Goal: Transaction & Acquisition: Obtain resource

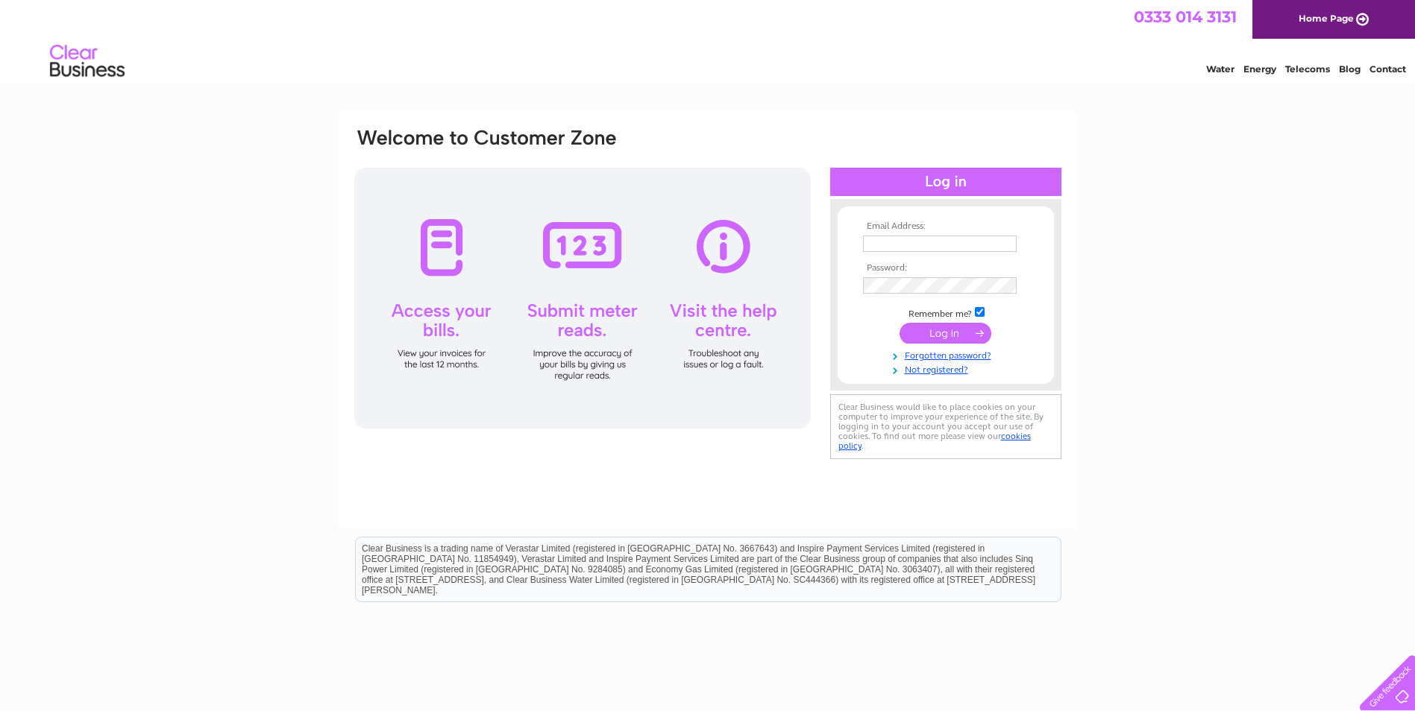
click at [919, 252] on td at bounding box center [945, 244] width 173 height 24
click at [927, 248] on input "text" at bounding box center [940, 244] width 154 height 16
paste input "lee@leopardpie.com"
type input "lee@leopardpie.com"
click at [953, 335] on input "submit" at bounding box center [945, 334] width 92 height 21
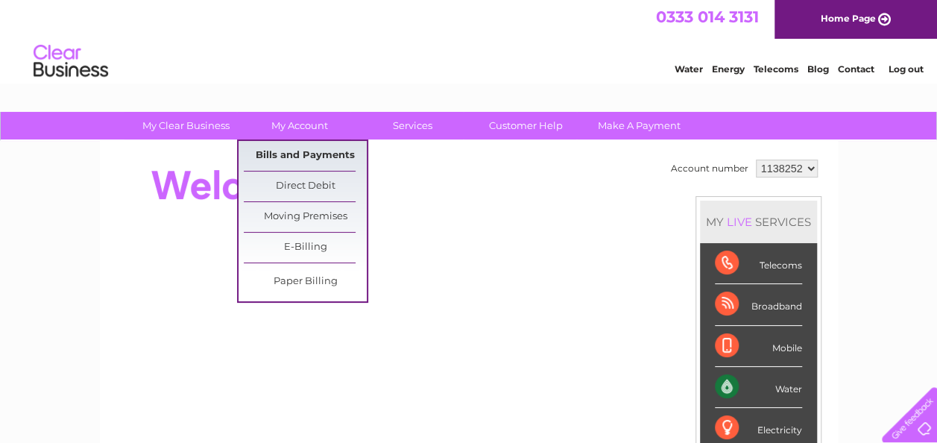
click at [321, 148] on link "Bills and Payments" at bounding box center [305, 156] width 123 height 30
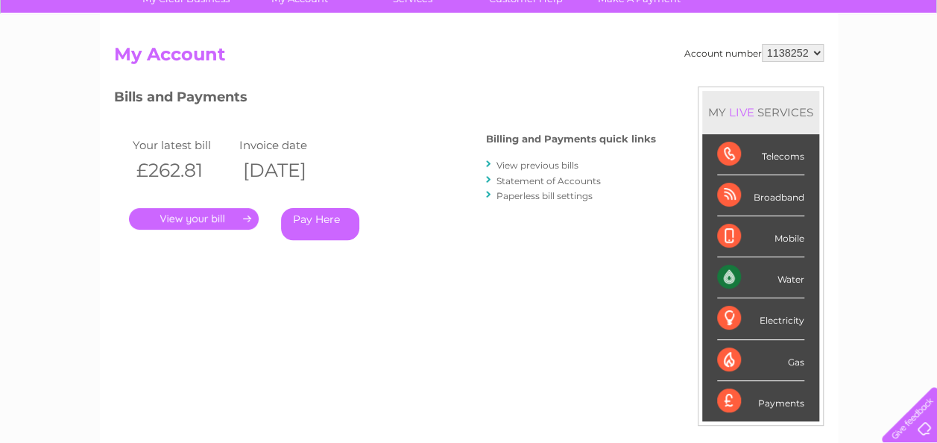
scroll to position [149, 0]
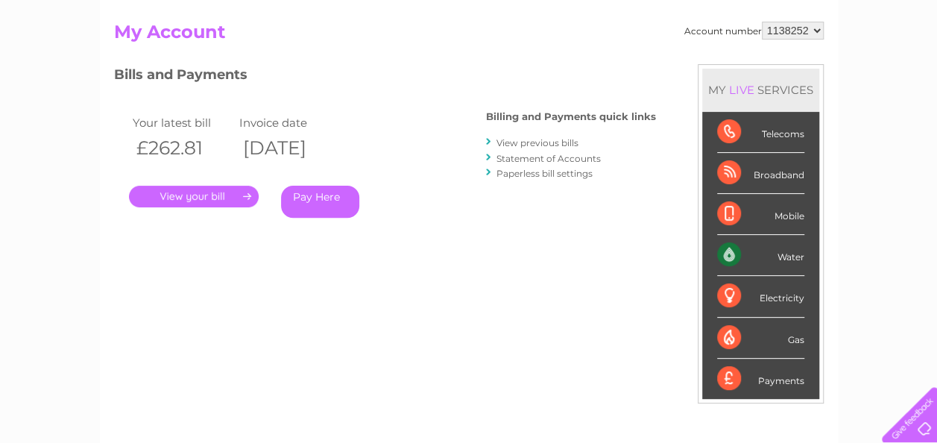
click at [550, 142] on link "View previous bills" at bounding box center [538, 142] width 82 height 11
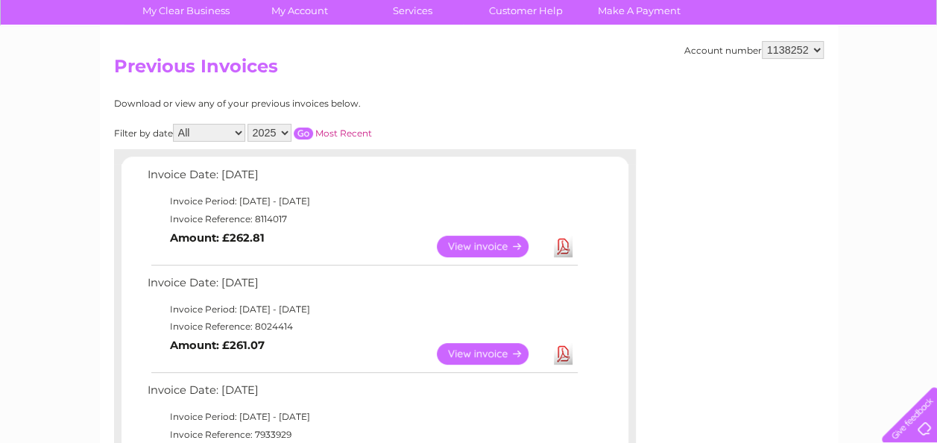
scroll to position [22, 0]
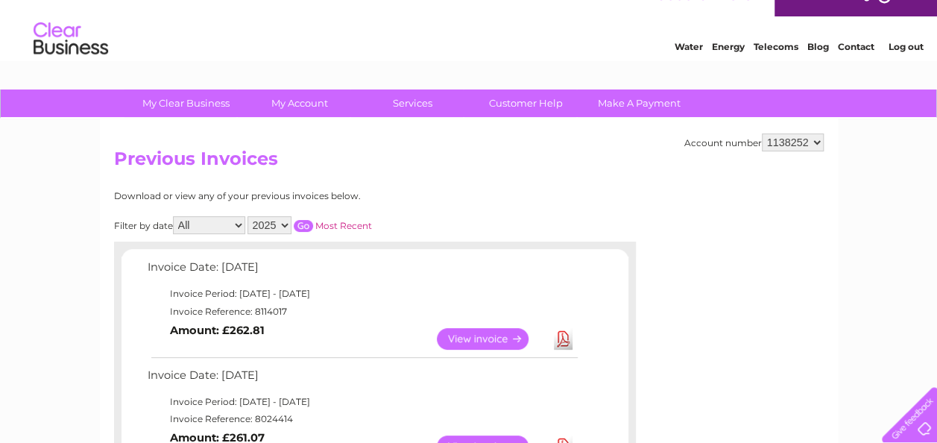
click at [283, 227] on select "2025 2024 2023 2022" at bounding box center [270, 225] width 44 height 18
select select "2024"
click at [248, 216] on select "2025 2024 2023 2022" at bounding box center [270, 225] width 44 height 18
click at [297, 223] on input "button" at bounding box center [303, 226] width 19 height 12
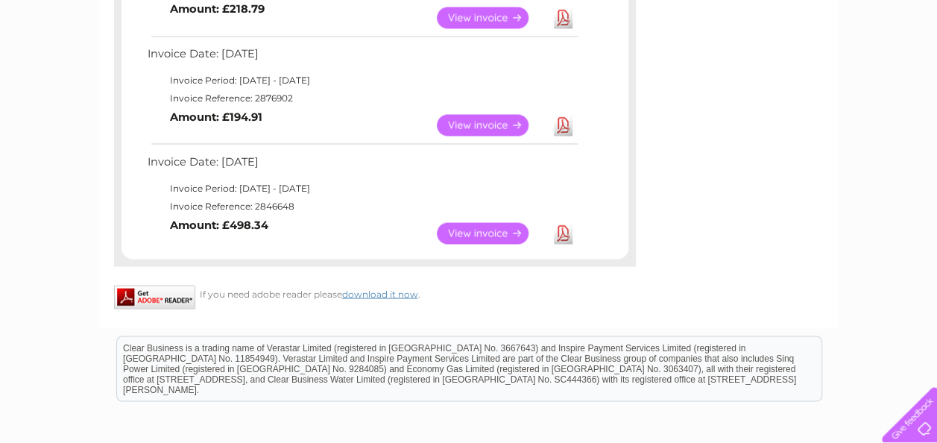
scroll to position [1290, 0]
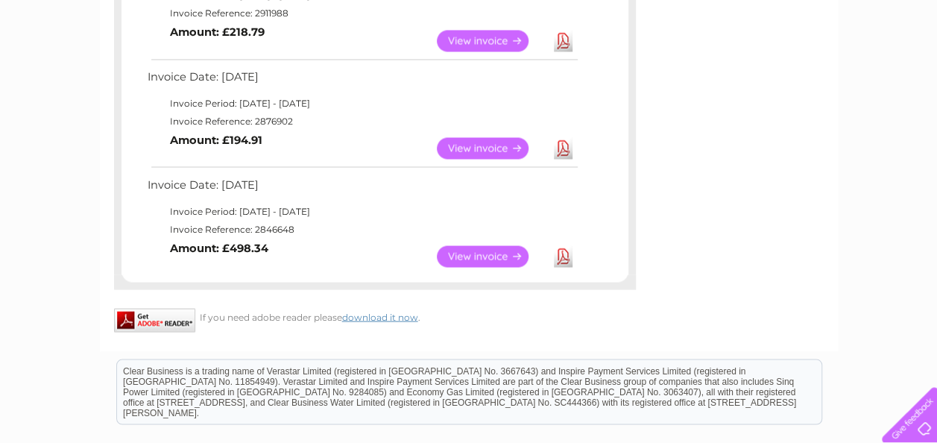
click at [500, 249] on link "View" at bounding box center [492, 256] width 110 height 22
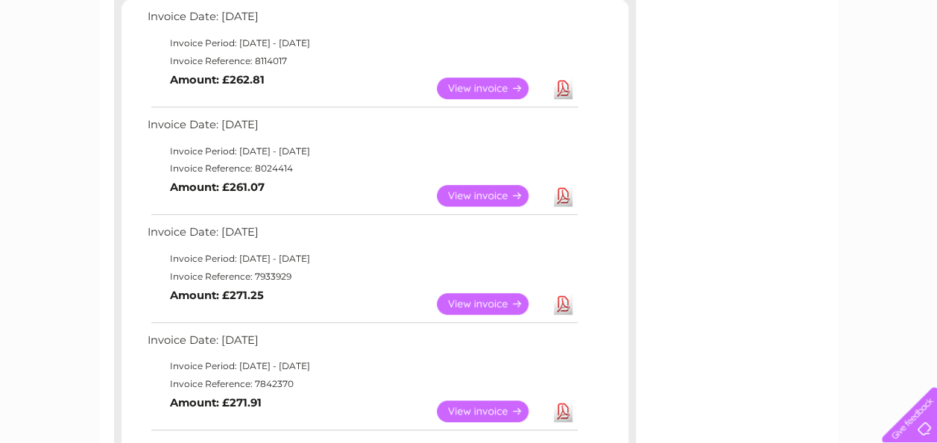
scroll to position [97, 0]
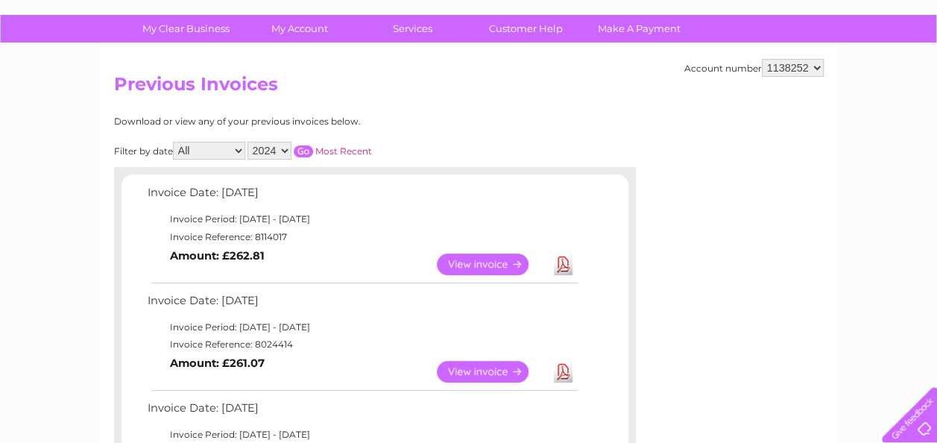
click at [204, 149] on select "All January February March April May June July August September October Novembe…" at bounding box center [209, 151] width 72 height 18
click at [260, 144] on select "2025 2024 2023 2022" at bounding box center [270, 151] width 44 height 18
select select "2025"
click at [248, 142] on select "2025 2024 2023 2022" at bounding box center [270, 151] width 44 height 18
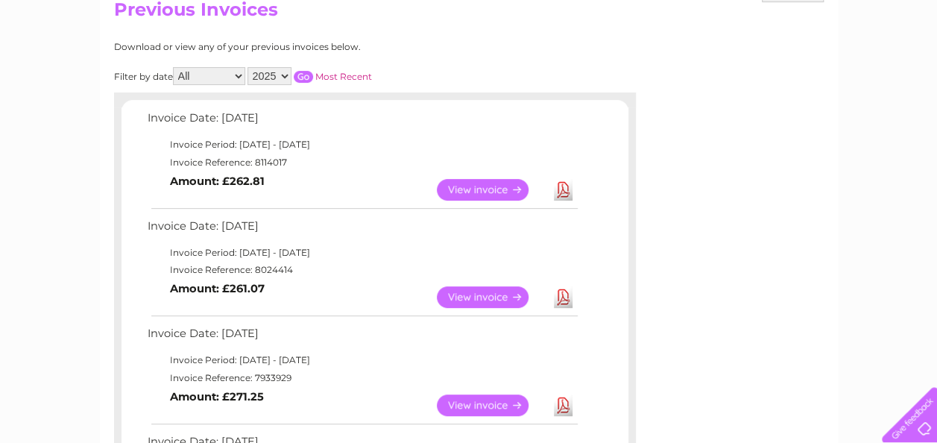
scroll to position [0, 0]
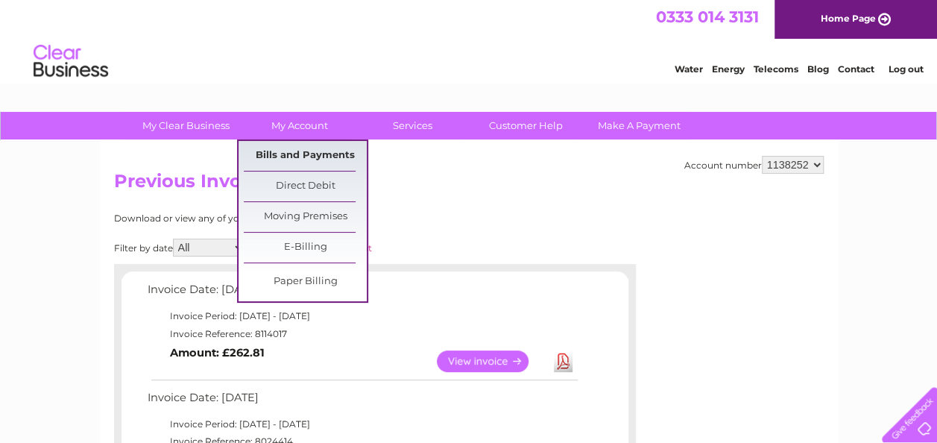
click at [342, 163] on link "Bills and Payments" at bounding box center [305, 156] width 123 height 30
click at [300, 155] on link "Bills and Payments" at bounding box center [305, 156] width 123 height 30
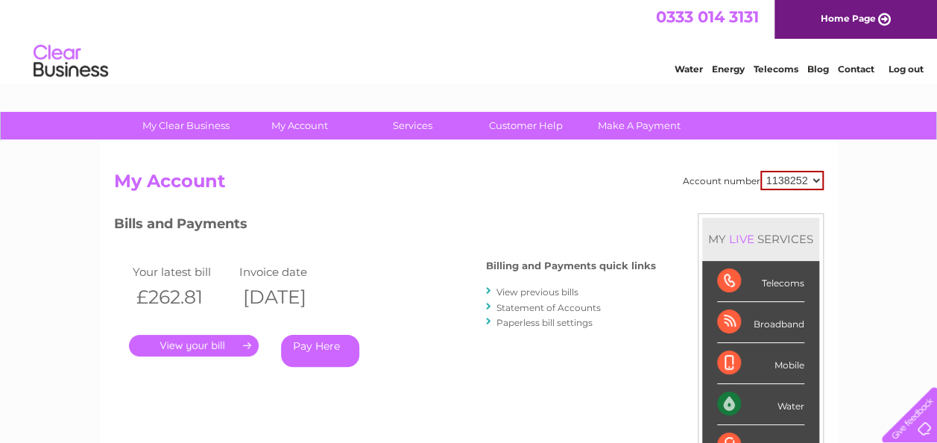
scroll to position [149, 0]
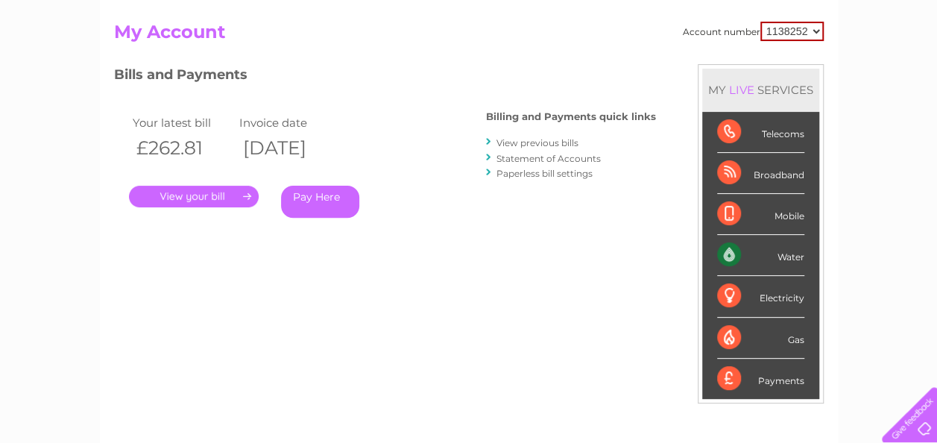
click at [221, 204] on link "." at bounding box center [194, 197] width 130 height 22
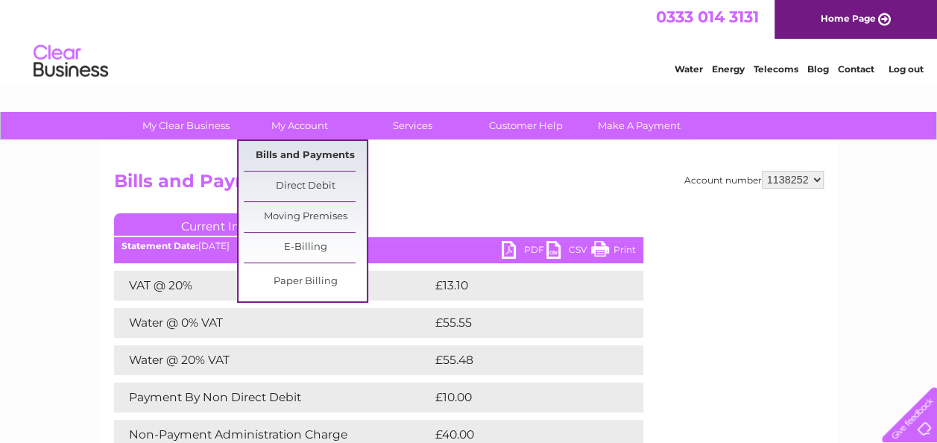
click at [284, 158] on link "Bills and Payments" at bounding box center [305, 156] width 123 height 30
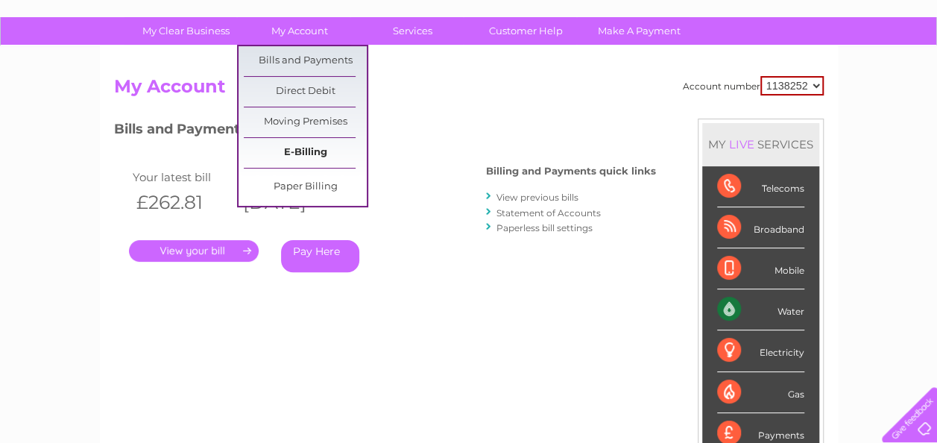
scroll to position [149, 0]
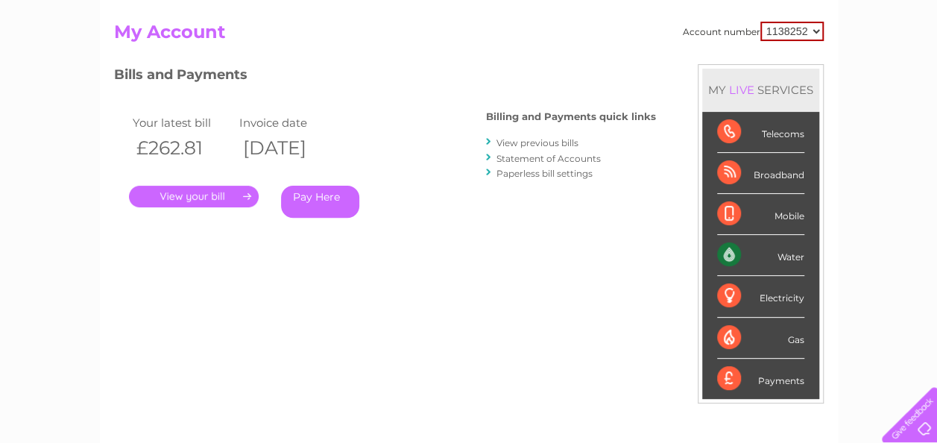
click at [171, 146] on th "£262.81" at bounding box center [182, 148] width 107 height 31
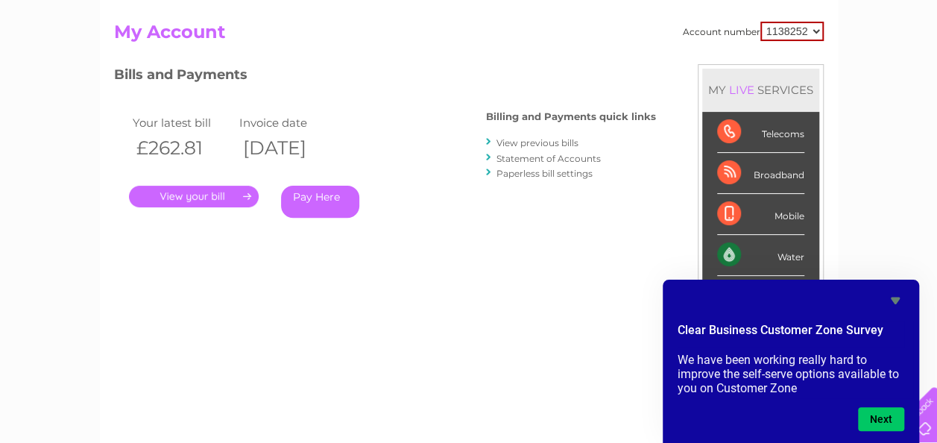
click at [506, 154] on link "Statement of Accounts" at bounding box center [549, 158] width 104 height 11
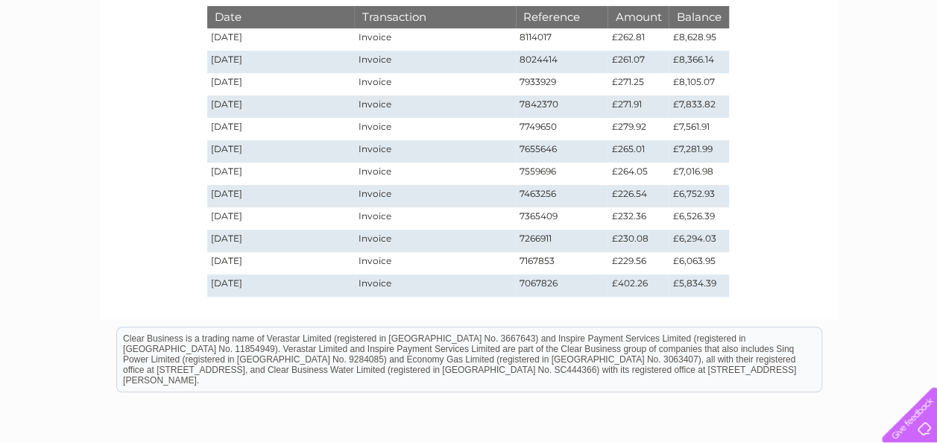
scroll to position [88, 0]
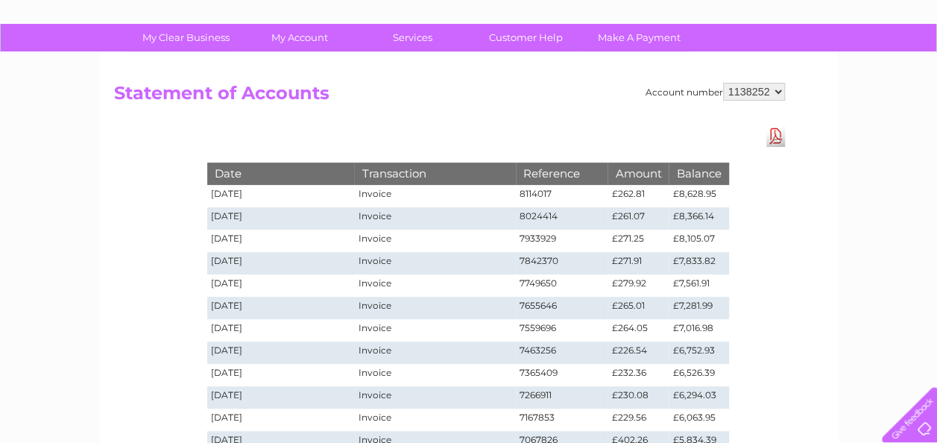
click at [752, 86] on select "1138252" at bounding box center [754, 92] width 62 height 18
click at [623, 103] on h2 "Statement of Accounts" at bounding box center [449, 97] width 671 height 28
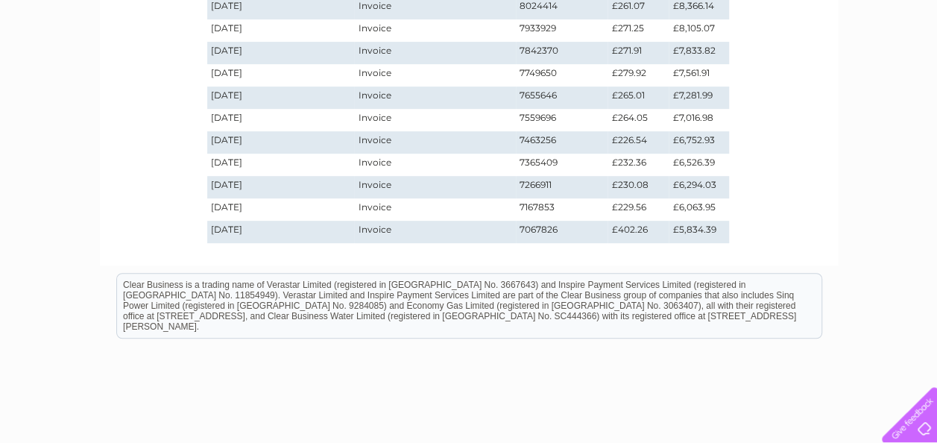
scroll to position [0, 0]
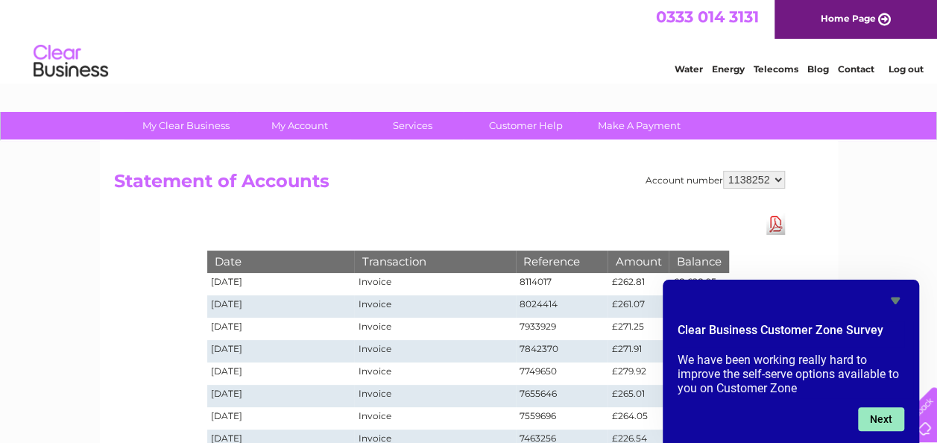
click at [873, 410] on button "Next" at bounding box center [881, 419] width 46 height 24
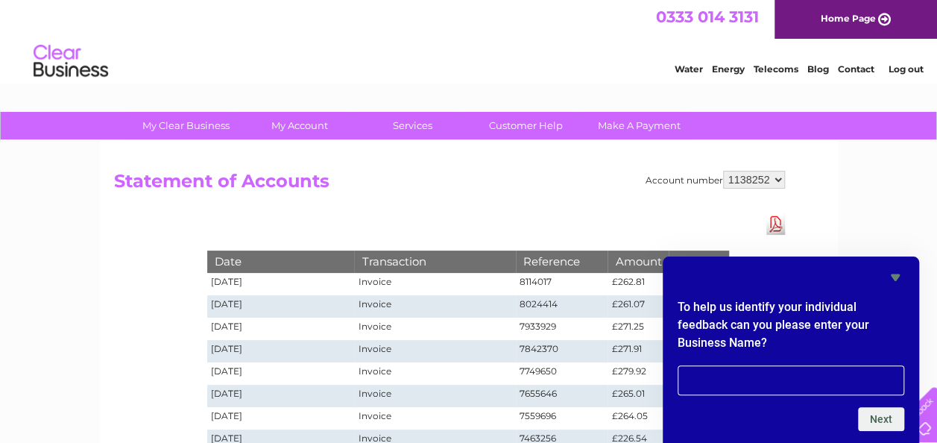
click at [901, 283] on icon "Hide survey" at bounding box center [896, 277] width 18 height 18
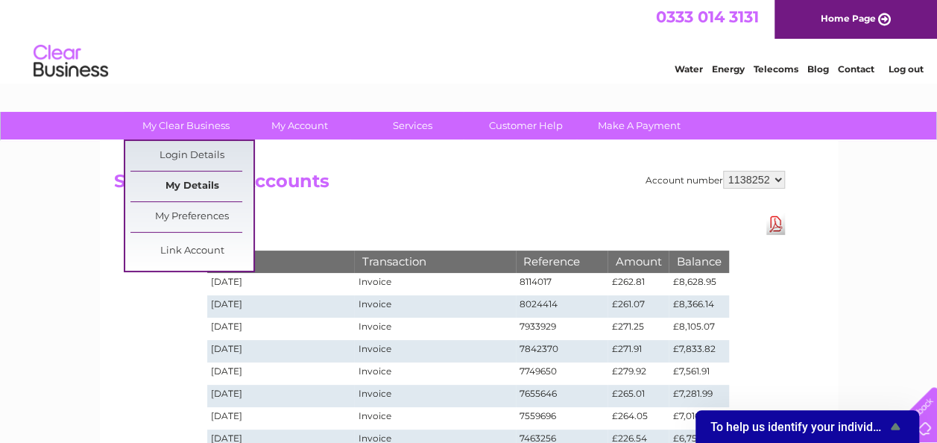
click at [197, 189] on link "My Details" at bounding box center [191, 187] width 123 height 30
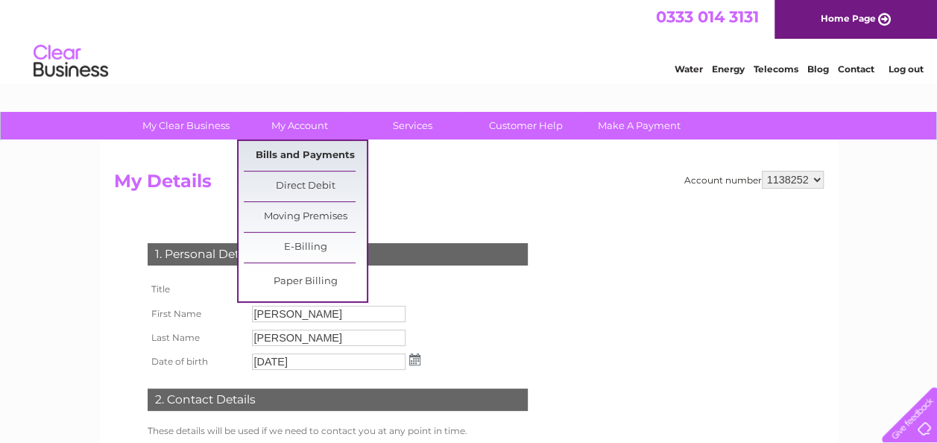
click at [309, 152] on link "Bills and Payments" at bounding box center [305, 156] width 123 height 30
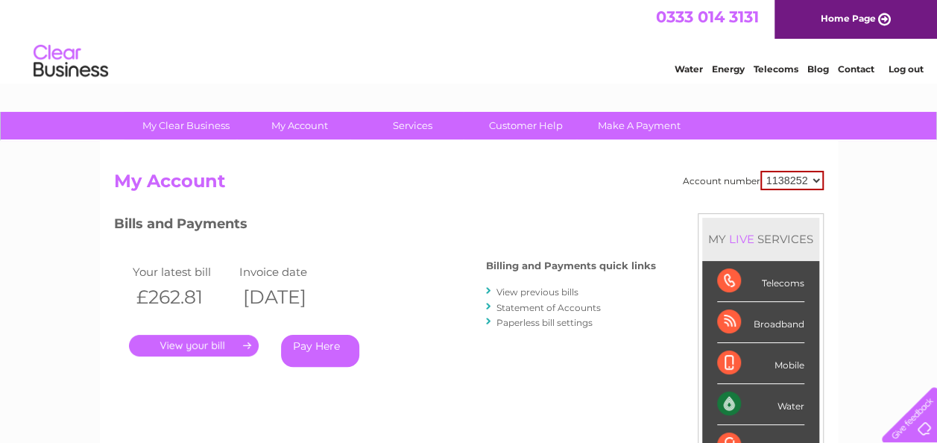
click at [531, 302] on link "Statement of Accounts" at bounding box center [549, 307] width 104 height 11
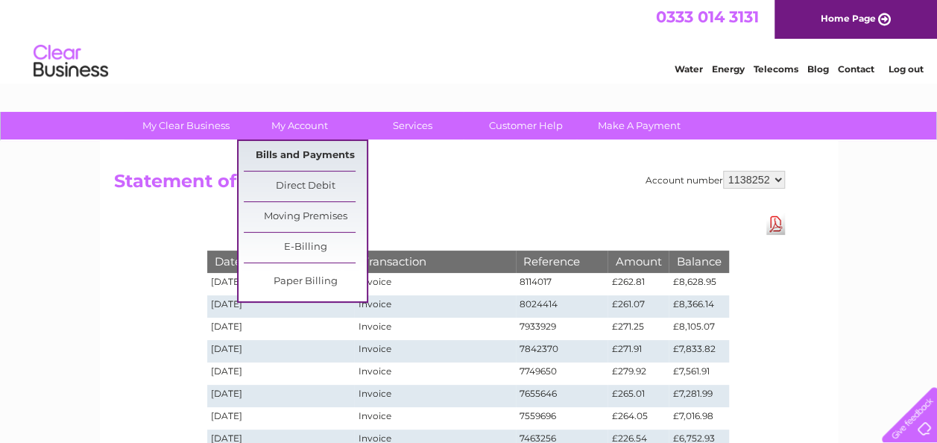
click at [337, 157] on link "Bills and Payments" at bounding box center [305, 156] width 123 height 30
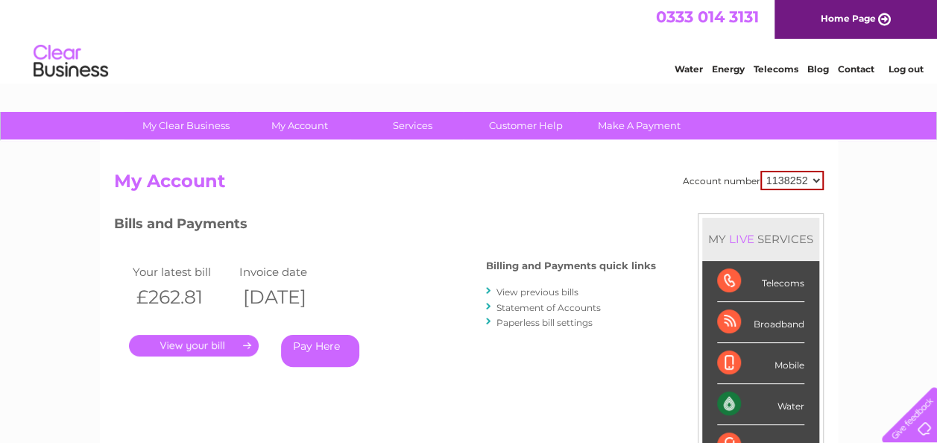
click at [523, 292] on link "View previous bills" at bounding box center [538, 291] width 82 height 11
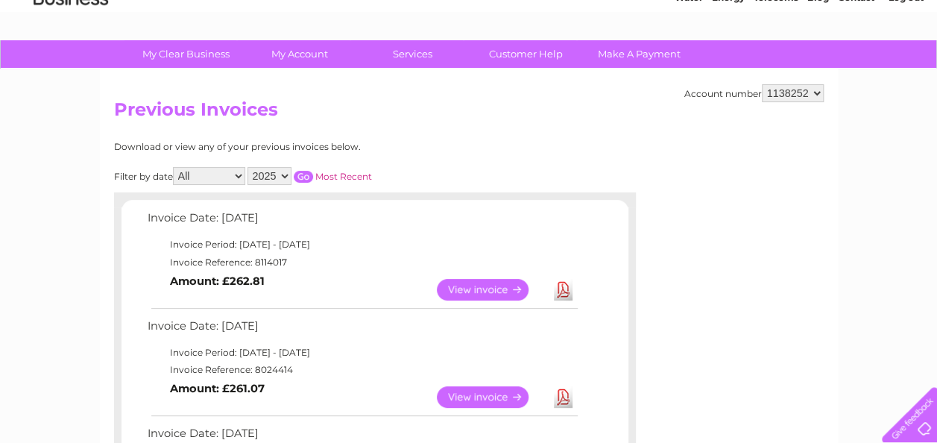
scroll to position [75, 0]
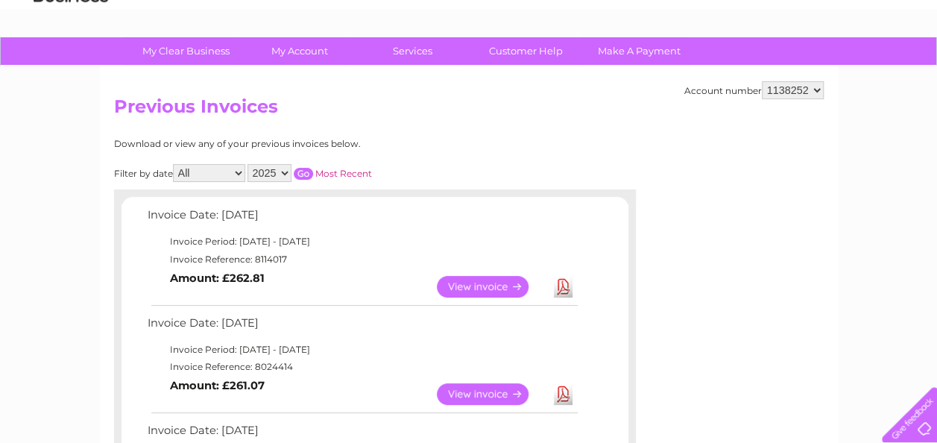
click at [271, 175] on select "2025 2024 2023 2022" at bounding box center [270, 173] width 44 height 18
click at [248, 164] on select "2025 2024 2023 2022" at bounding box center [270, 173] width 44 height 18
click at [300, 176] on input "button" at bounding box center [303, 174] width 19 height 12
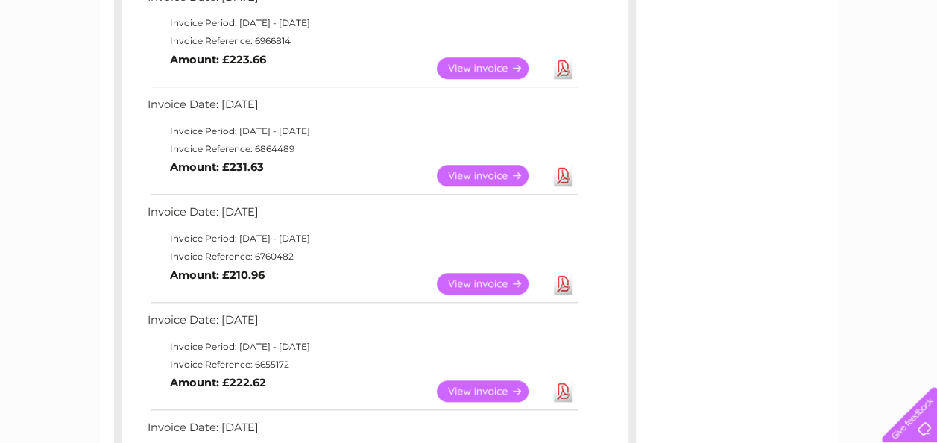
scroll to position [671, 0]
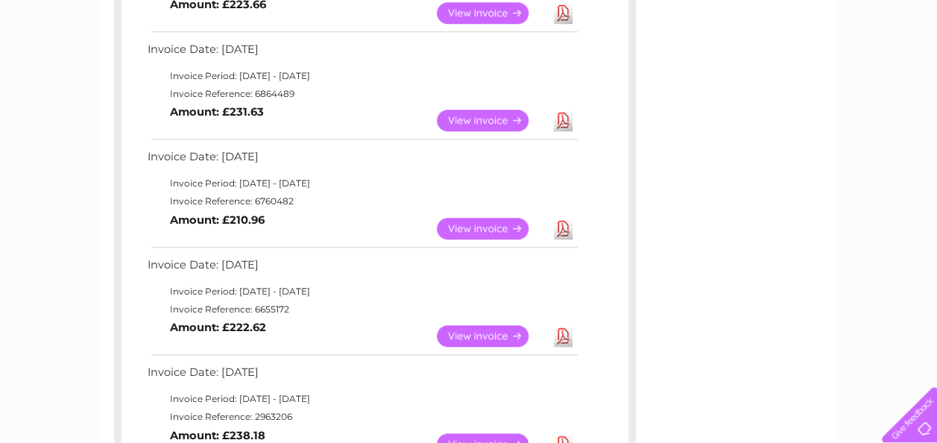
click at [567, 225] on link "Download" at bounding box center [563, 229] width 19 height 22
click at [559, 121] on link "Download" at bounding box center [563, 121] width 19 height 22
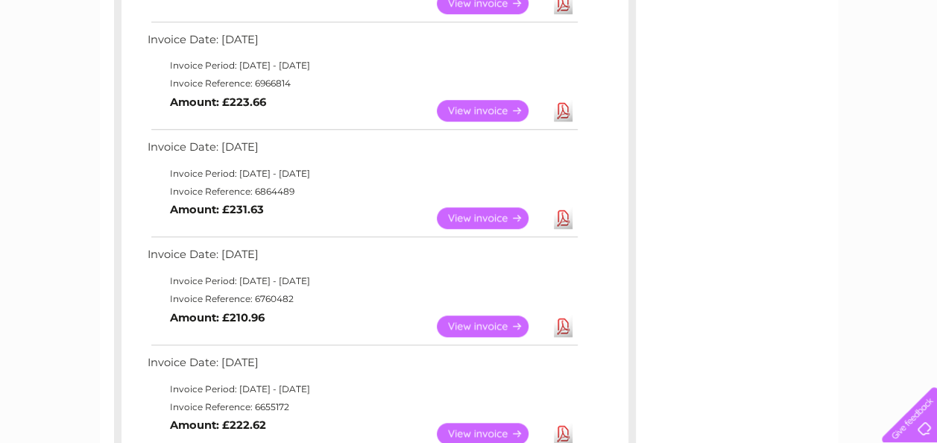
scroll to position [522, 0]
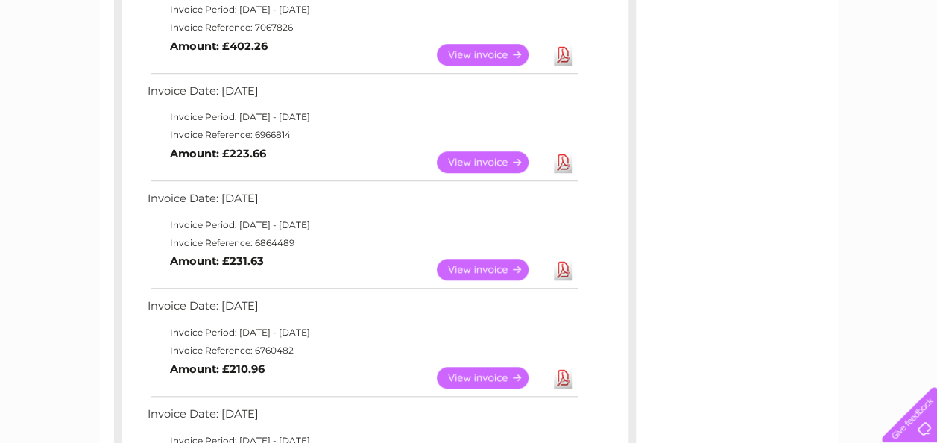
click at [559, 163] on link "Download" at bounding box center [563, 162] width 19 height 22
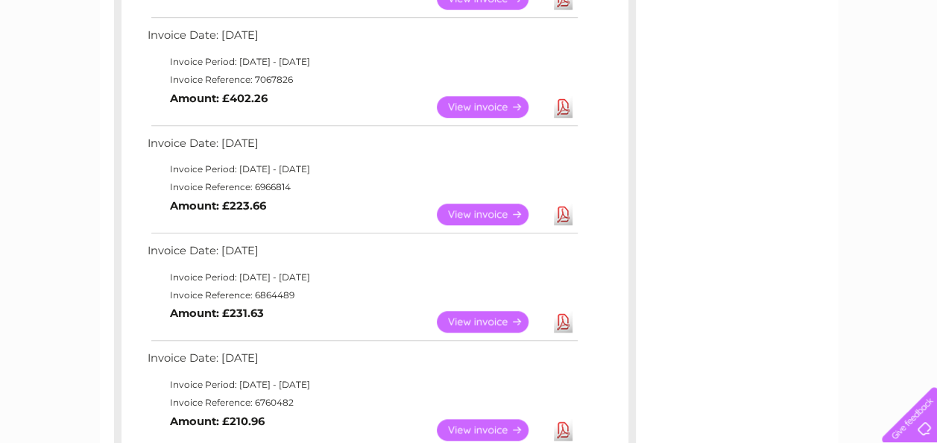
scroll to position [447, 0]
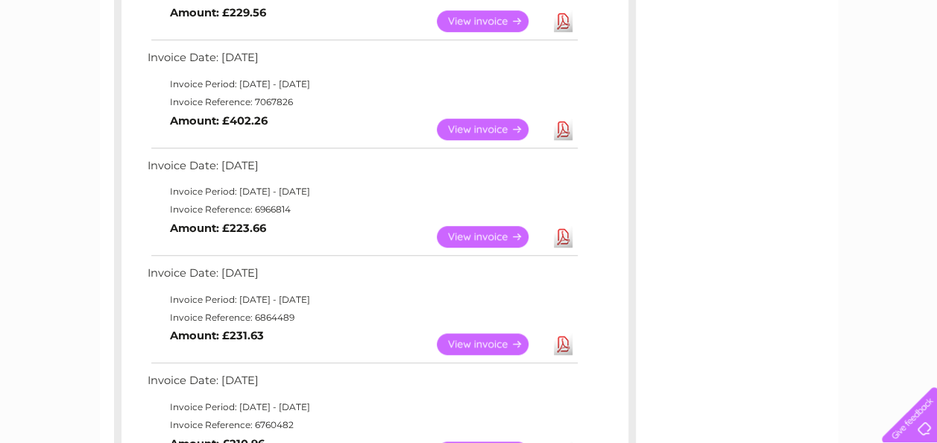
click at [560, 134] on link "Download" at bounding box center [563, 130] width 19 height 22
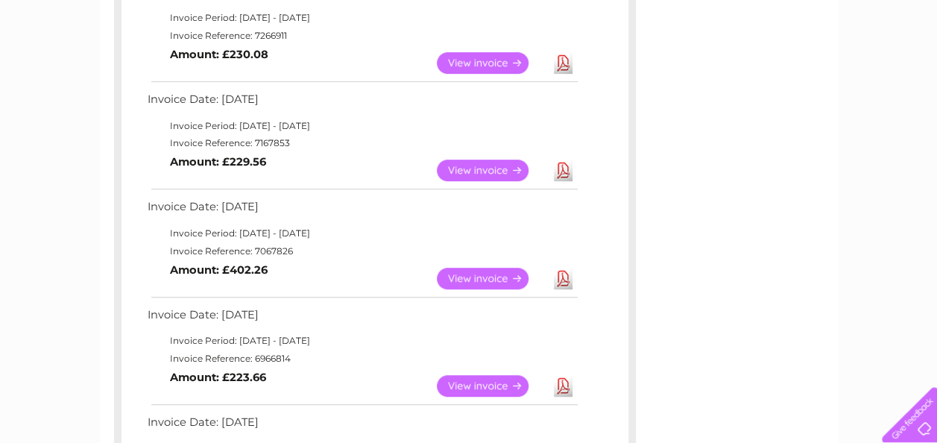
click at [558, 162] on link "Download" at bounding box center [563, 171] width 19 height 22
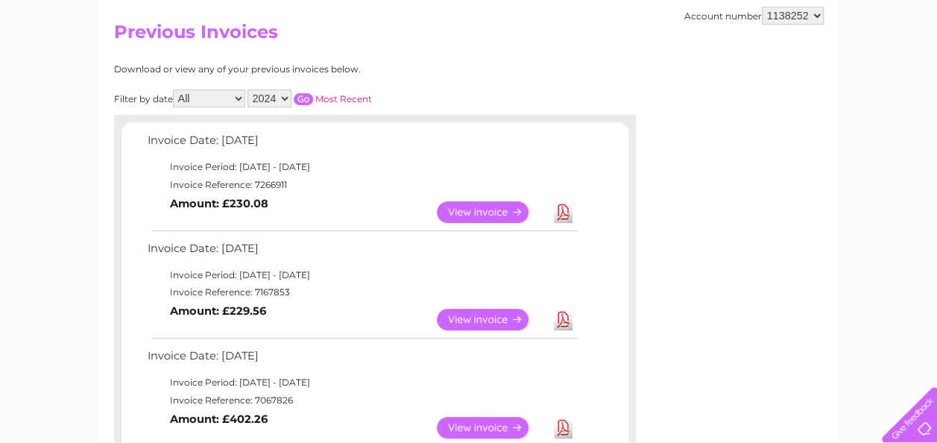
click at [556, 215] on link "Download" at bounding box center [563, 212] width 19 height 22
click at [272, 94] on select "2025 2024 2023 2022" at bounding box center [270, 98] width 44 height 18
select select "2025"
click at [248, 89] on select "2025 2024 2023 2022" at bounding box center [270, 98] width 44 height 18
click at [306, 98] on input "button" at bounding box center [303, 99] width 19 height 12
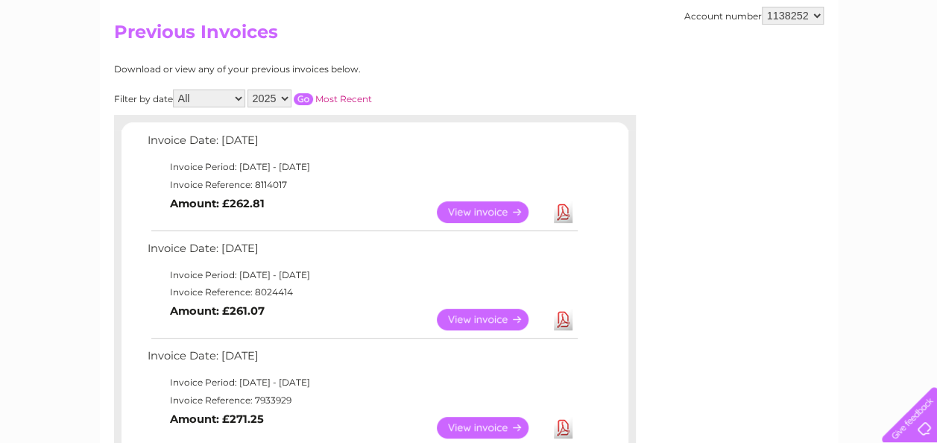
click at [302, 101] on input "button" at bounding box center [303, 99] width 19 height 12
click at [306, 95] on input "button" at bounding box center [303, 99] width 19 height 12
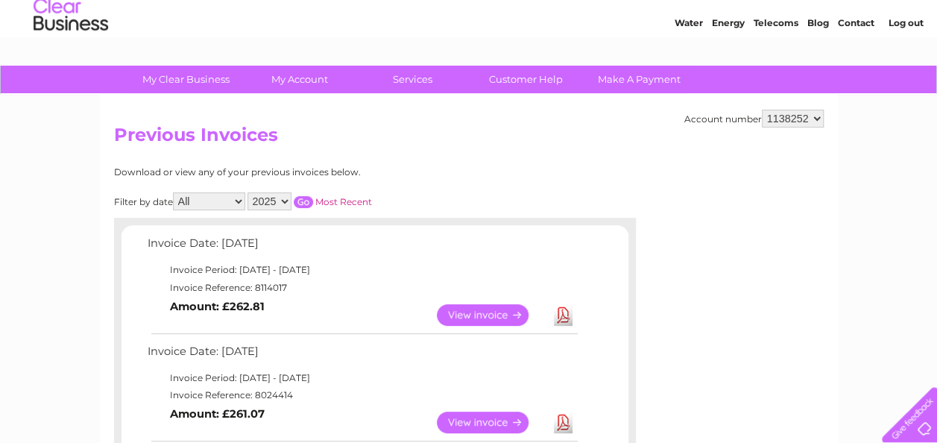
scroll to position [0, 0]
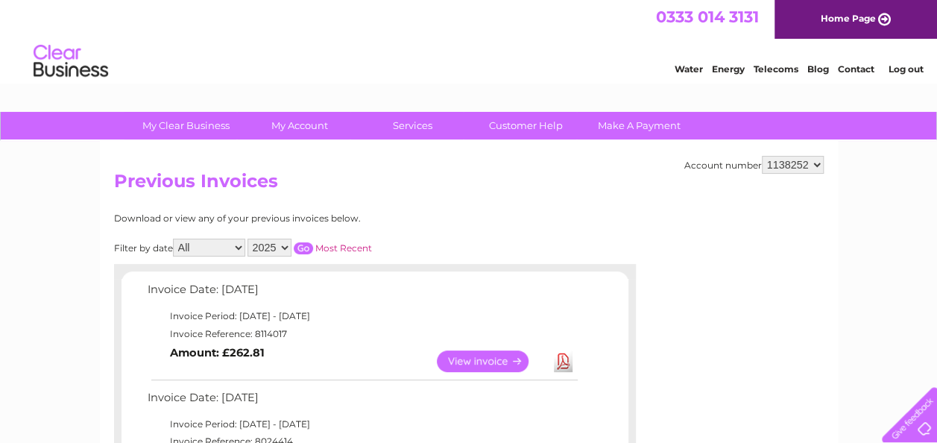
click at [303, 245] on input "button" at bounding box center [303, 248] width 19 height 12
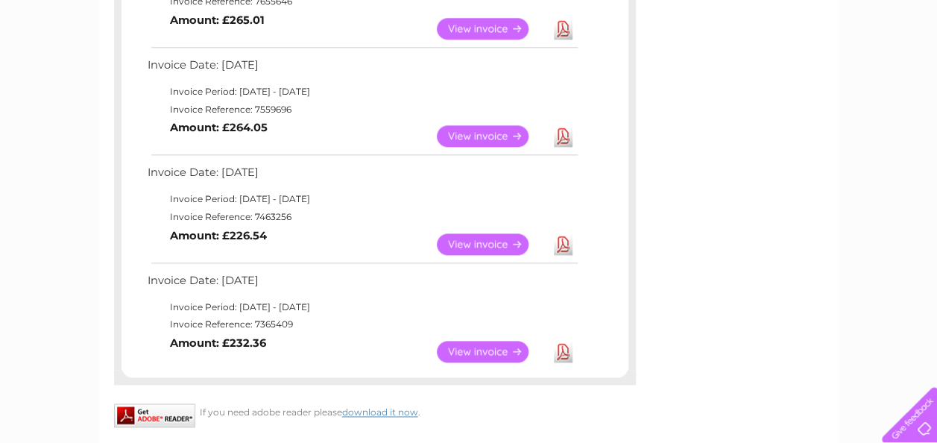
scroll to position [895, 0]
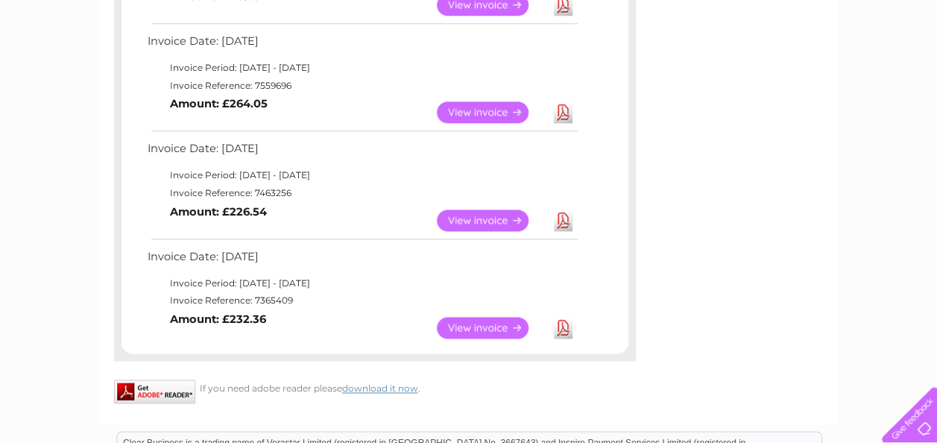
click at [564, 325] on link "Download" at bounding box center [563, 328] width 19 height 22
click at [564, 216] on link "Download" at bounding box center [563, 221] width 19 height 22
click at [567, 120] on link "Download" at bounding box center [563, 112] width 19 height 22
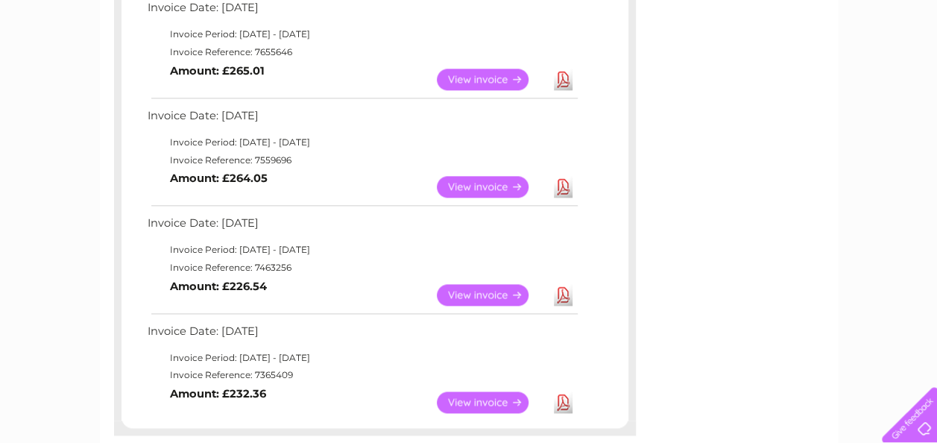
click at [559, 80] on link "Download" at bounding box center [563, 80] width 19 height 22
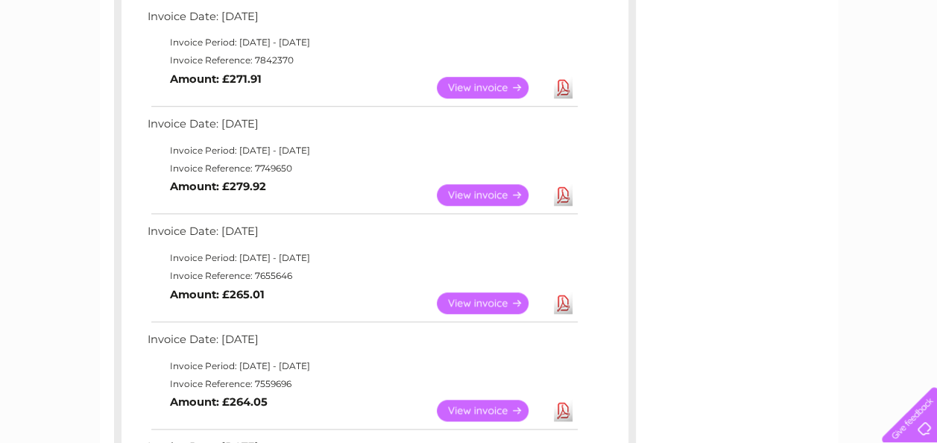
click at [563, 88] on link "Download" at bounding box center [563, 88] width 19 height 22
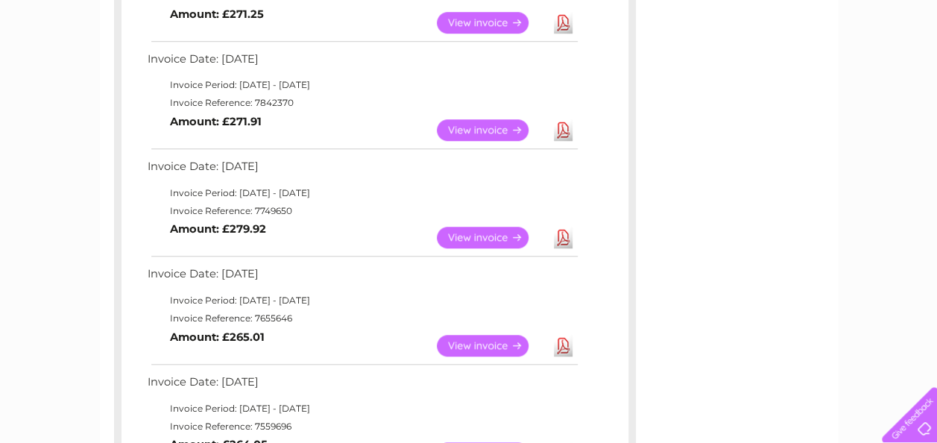
scroll to position [522, 0]
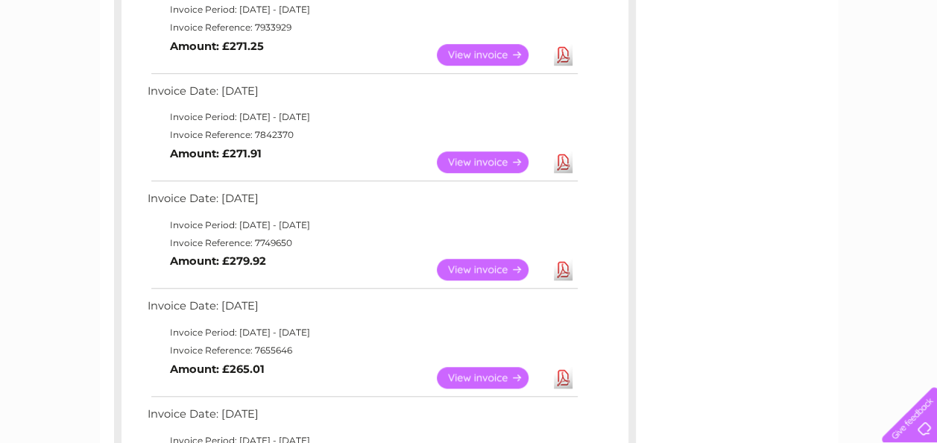
click at [564, 48] on link "Download" at bounding box center [563, 55] width 19 height 22
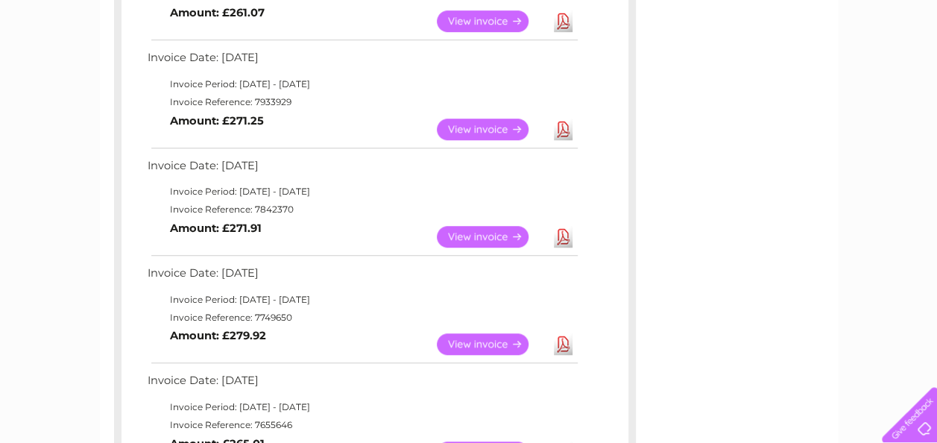
click at [561, 25] on link "Download" at bounding box center [563, 21] width 19 height 22
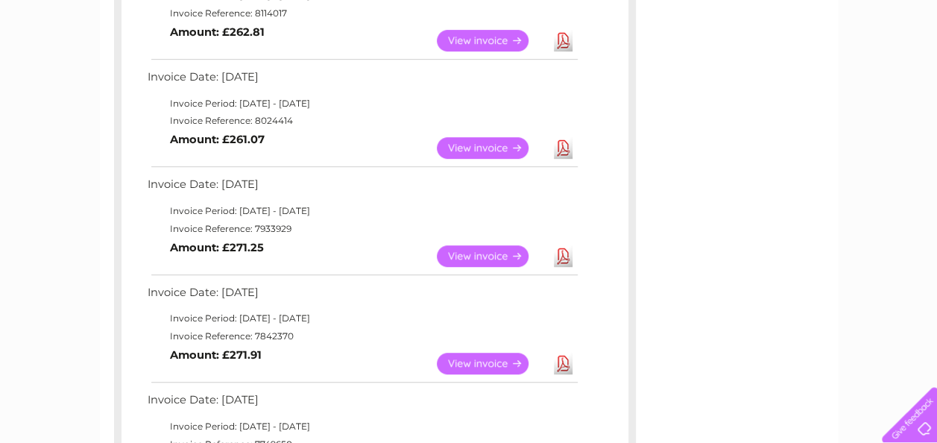
scroll to position [298, 0]
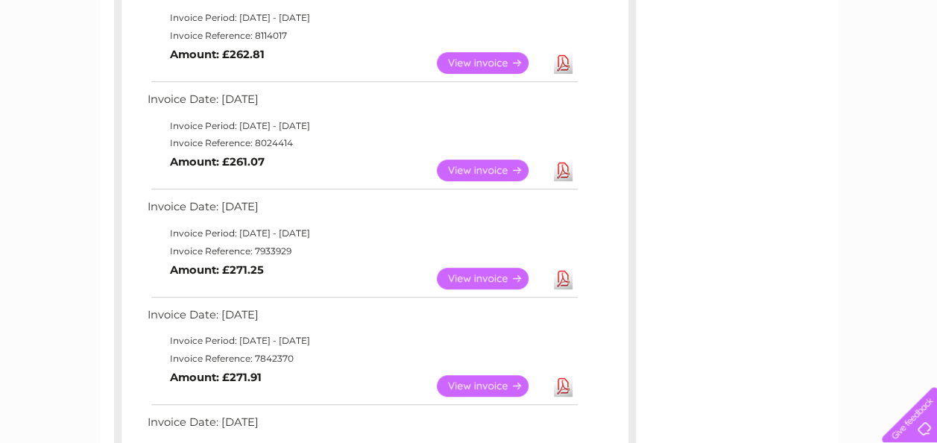
click at [563, 52] on link "Download" at bounding box center [563, 63] width 19 height 22
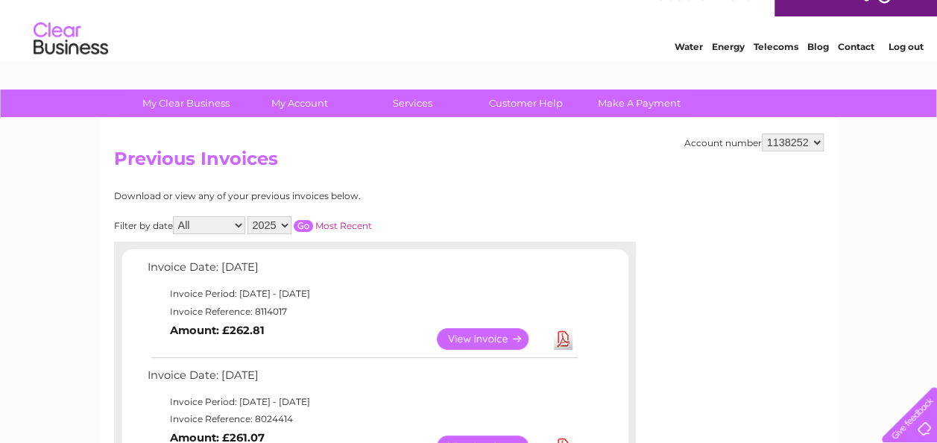
scroll to position [0, 0]
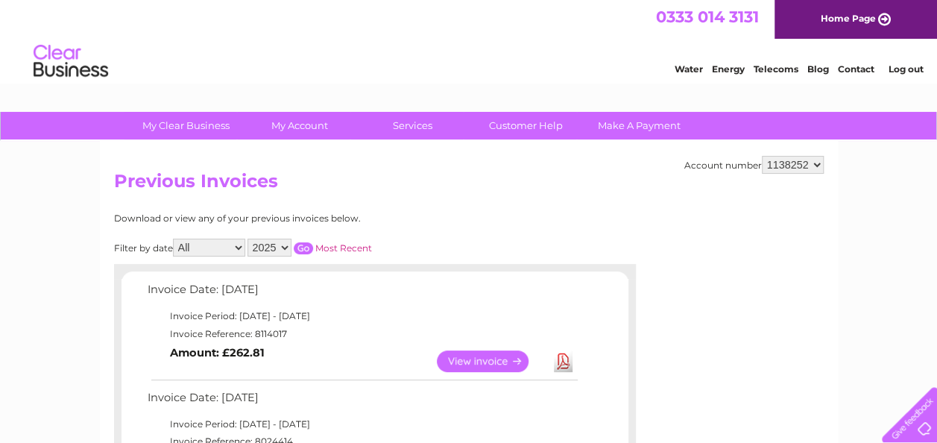
click at [413, 280] on td "Invoice Date: 09 September 2025" at bounding box center [362, 294] width 436 height 28
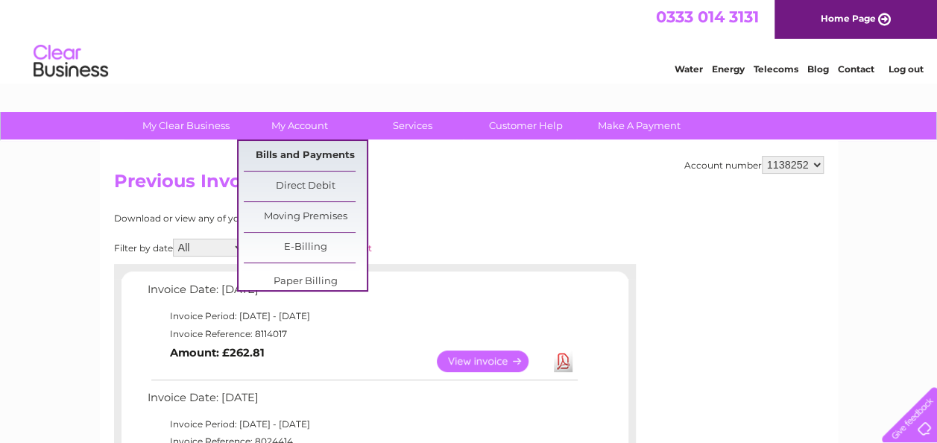
click at [319, 163] on link "Bills and Payments" at bounding box center [305, 156] width 123 height 30
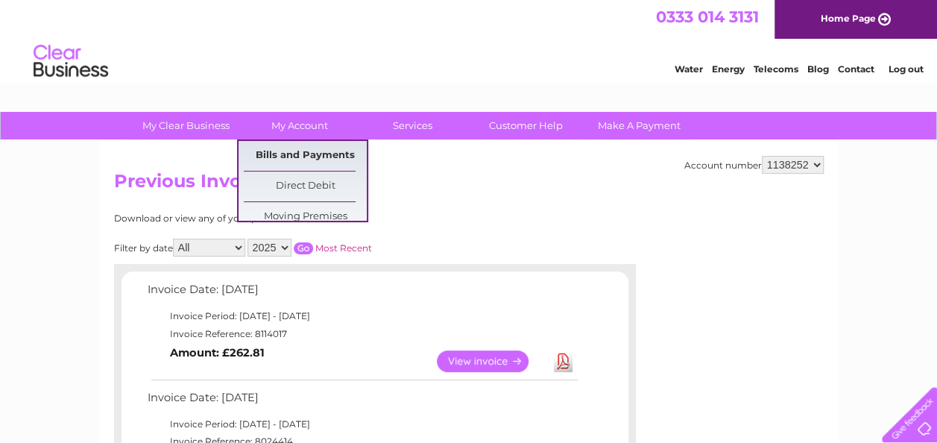
click at [319, 163] on link "Bills and Payments" at bounding box center [305, 156] width 123 height 30
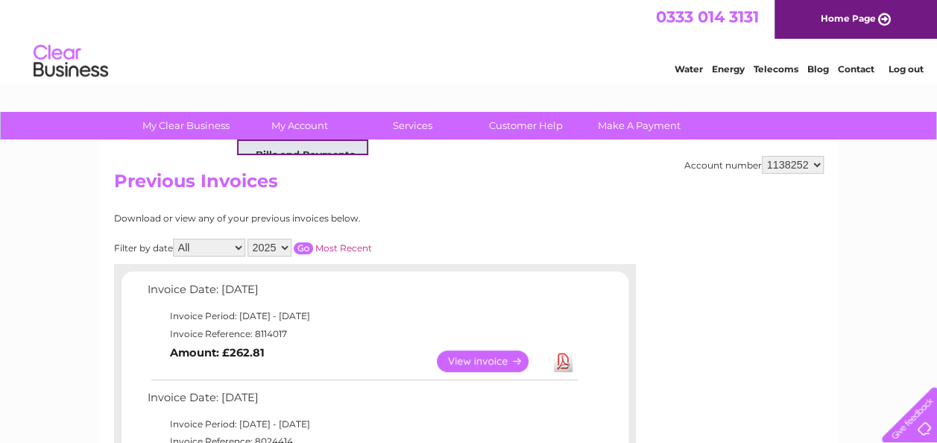
click at [316, 148] on link "Bills and Payments" at bounding box center [305, 156] width 123 height 30
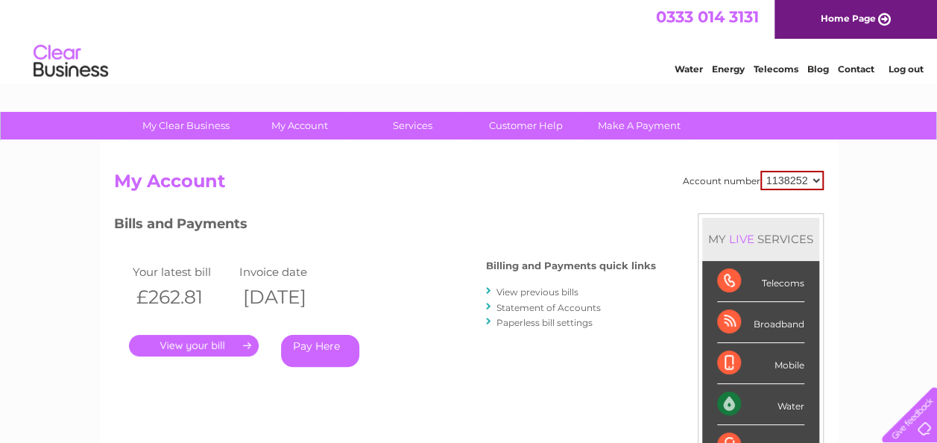
click at [560, 309] on link "Statement of Accounts" at bounding box center [549, 307] width 104 height 11
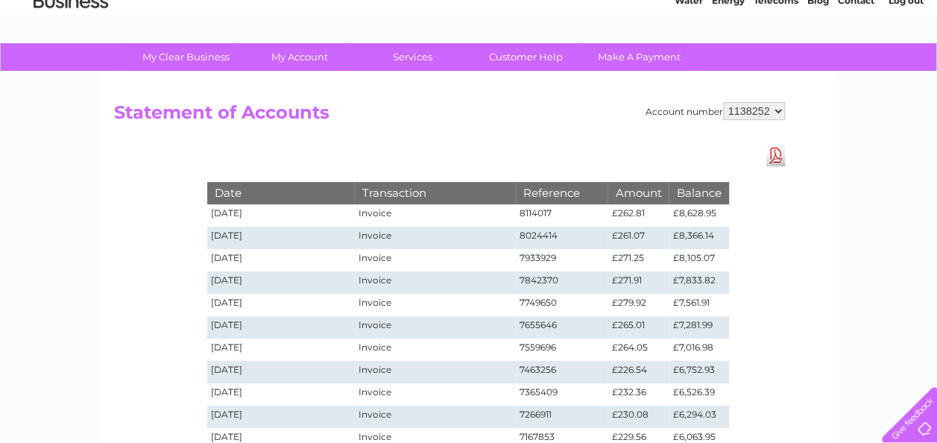
scroll to position [149, 0]
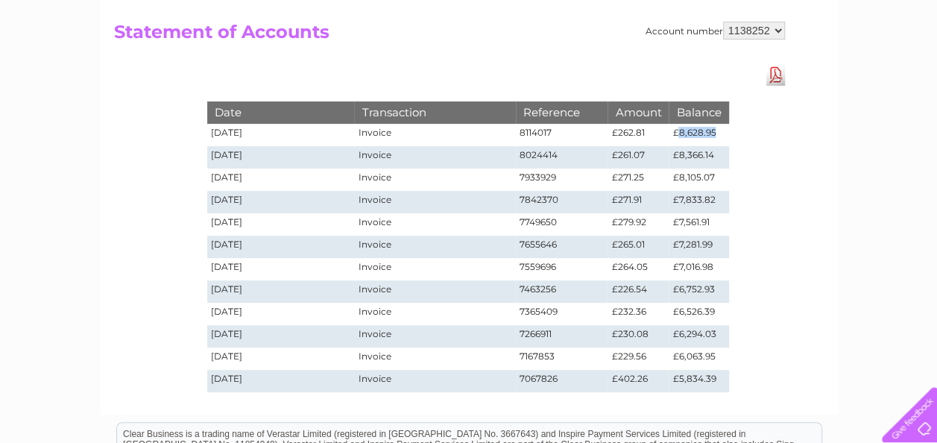
drag, startPoint x: 677, startPoint y: 135, endPoint x: 728, endPoint y: 132, distance: 50.8
click at [728, 132] on td "£8,628.95" at bounding box center [699, 135] width 60 height 22
drag, startPoint x: 728, startPoint y: 132, endPoint x: 781, endPoint y: 154, distance: 58.2
click at [781, 154] on div "Account number 1138252 Statement of Accounts Download Pdf Date Transaction Refe…" at bounding box center [469, 203] width 738 height 423
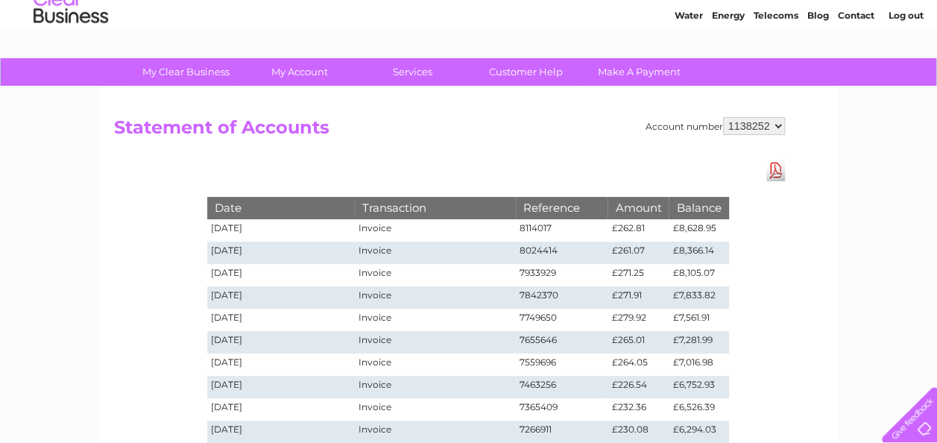
scroll to position [0, 0]
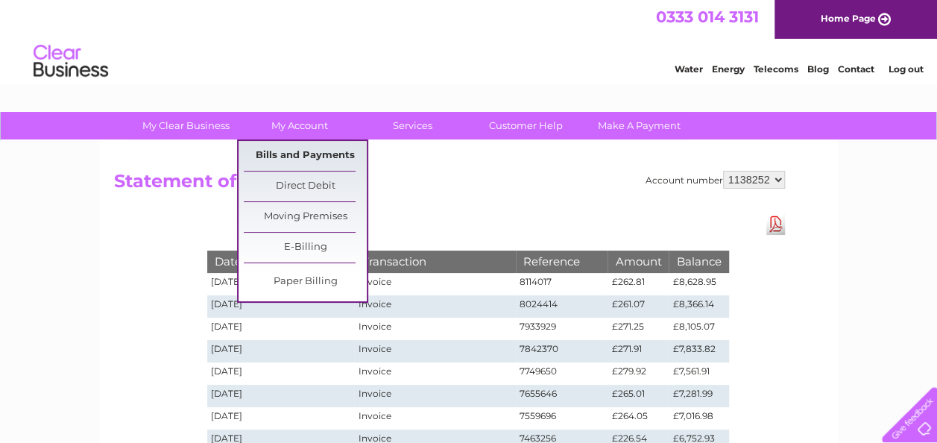
click at [301, 157] on link "Bills and Payments" at bounding box center [305, 156] width 123 height 30
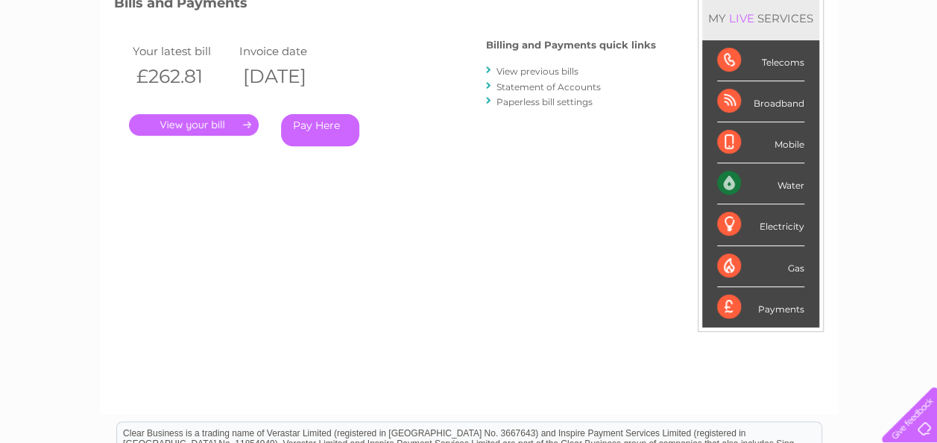
scroll to position [75, 0]
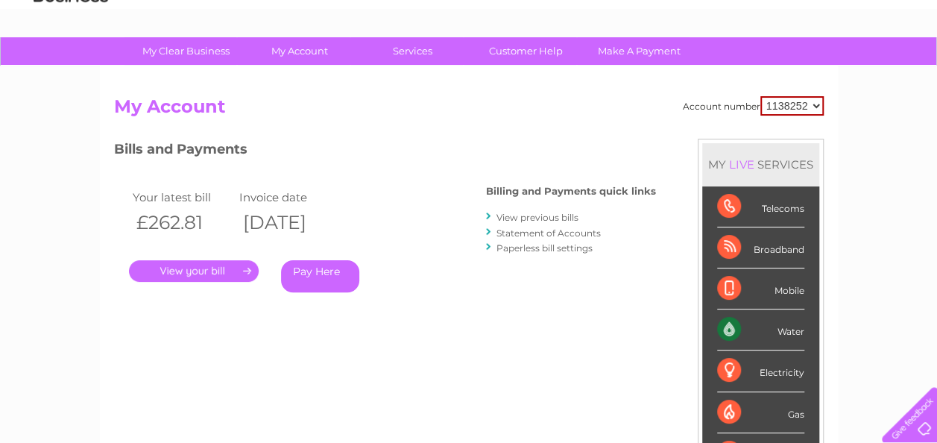
click at [526, 216] on link "View previous bills" at bounding box center [538, 217] width 82 height 11
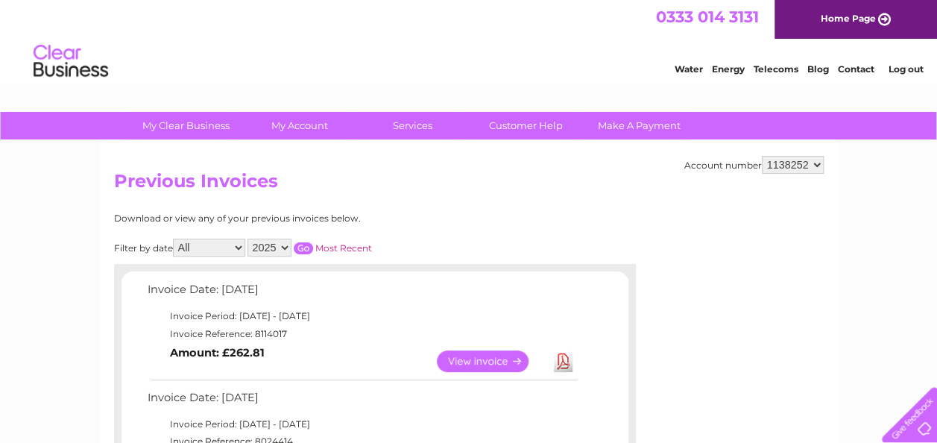
click at [265, 242] on select "2025 2024 2023 2022" at bounding box center [270, 248] width 44 height 18
click at [248, 239] on select "2025 2024 2023 2022" at bounding box center [270, 248] width 44 height 18
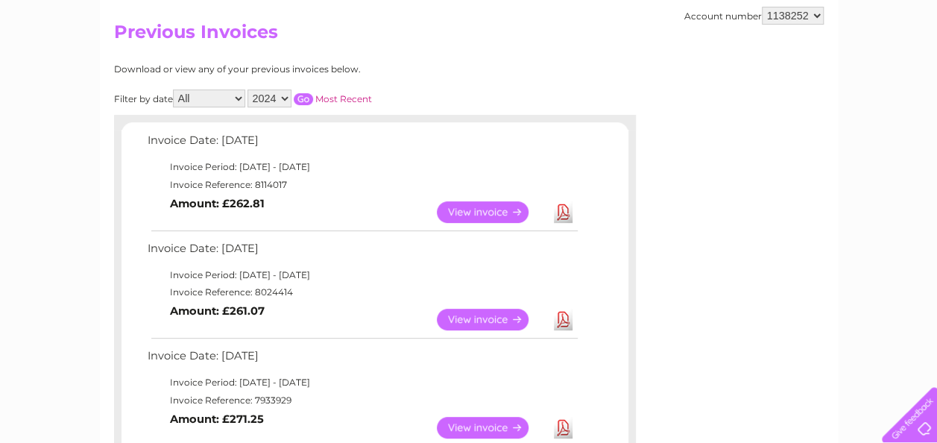
click at [297, 94] on input "button" at bounding box center [303, 99] width 19 height 12
click at [298, 94] on input "button" at bounding box center [303, 99] width 19 height 12
click at [300, 95] on input "button" at bounding box center [303, 99] width 19 height 12
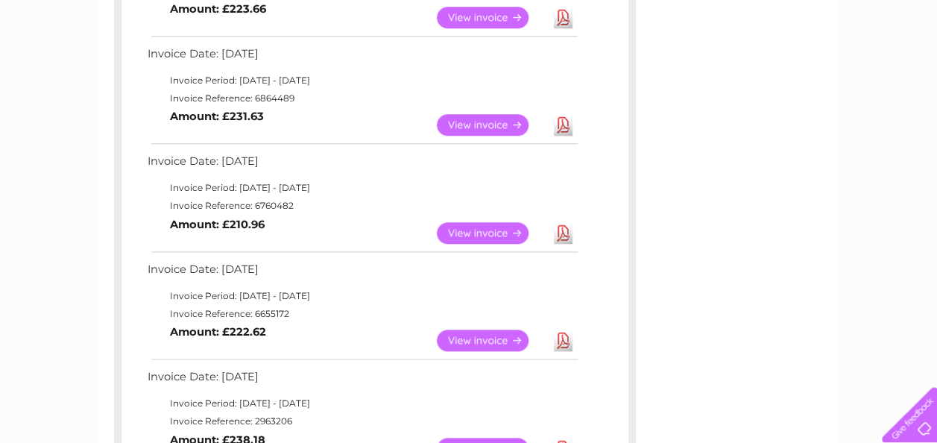
scroll to position [644, 0]
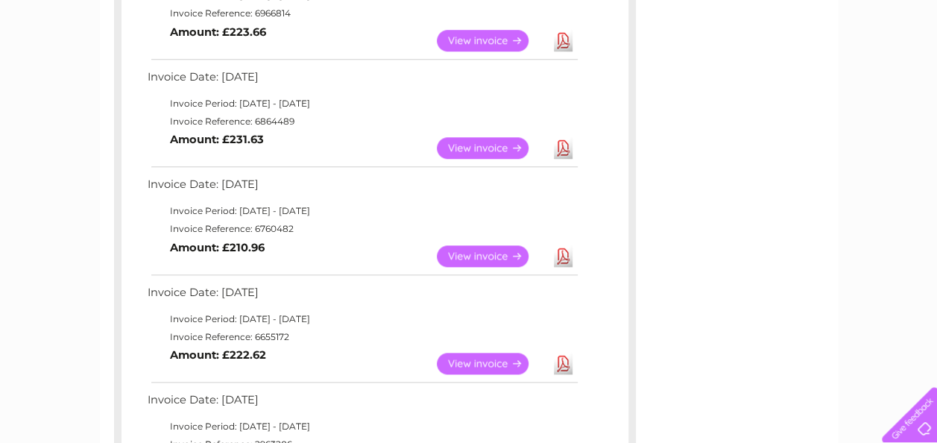
click at [876, 233] on div "My Clear Business Login Details My Details My Preferences Link Account My Accou…" at bounding box center [468, 360] width 937 height 1784
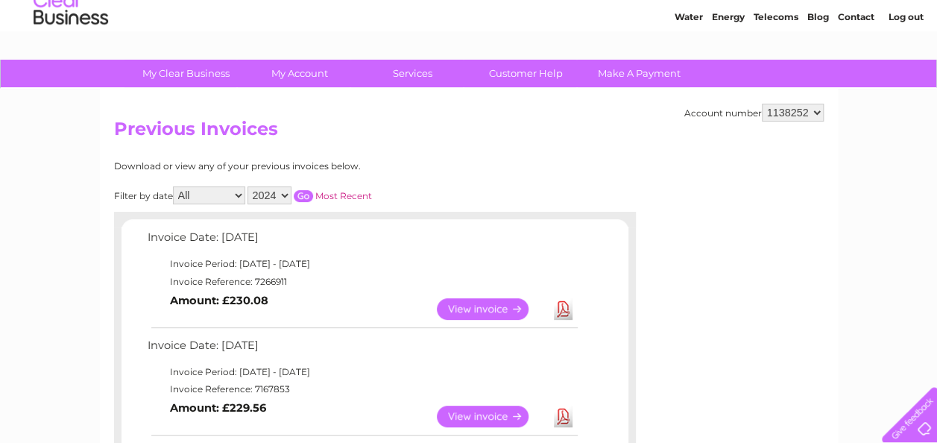
scroll to position [47, 0]
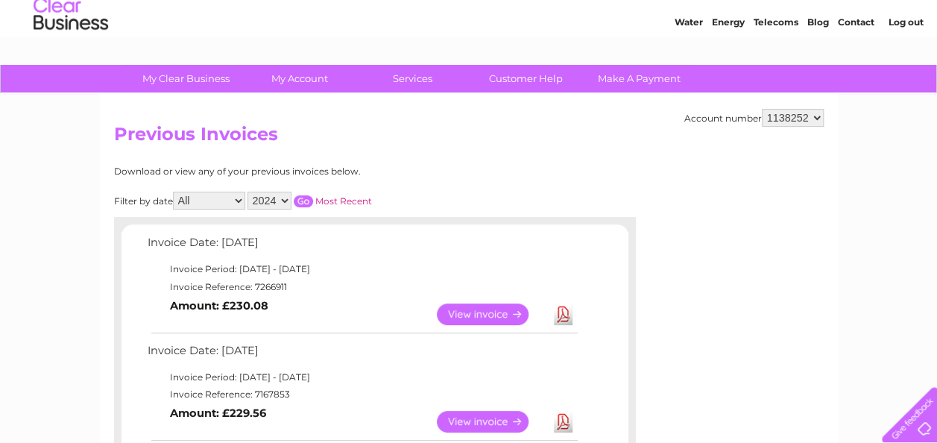
drag, startPoint x: 261, startPoint y: 195, endPoint x: 262, endPoint y: 204, distance: 9.0
click at [261, 195] on select "2025 2024 2023 2022" at bounding box center [270, 201] width 44 height 18
select select "2025"
click at [248, 192] on select "2025 2024 2023 2022" at bounding box center [270, 201] width 44 height 18
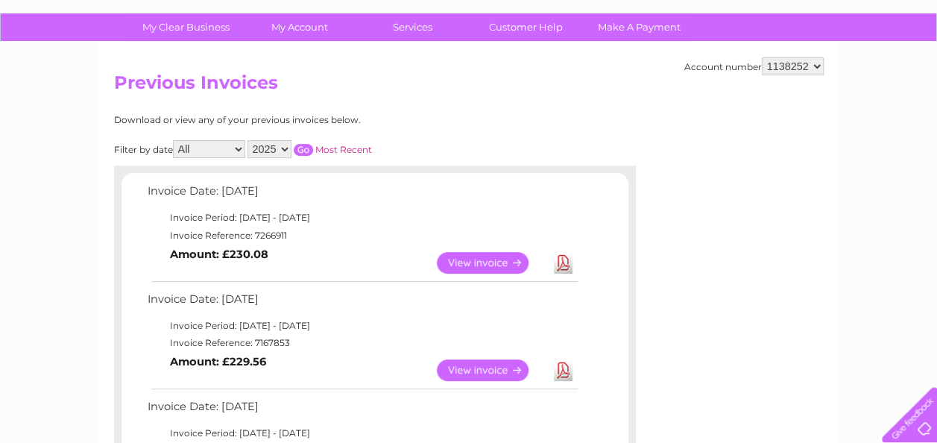
scroll to position [122, 0]
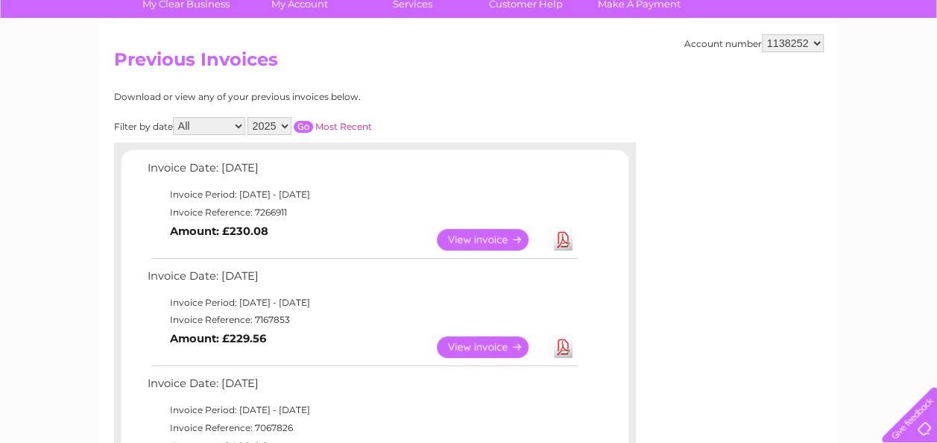
click at [305, 127] on input "button" at bounding box center [303, 127] width 19 height 12
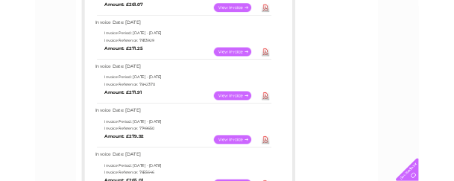
scroll to position [494, 0]
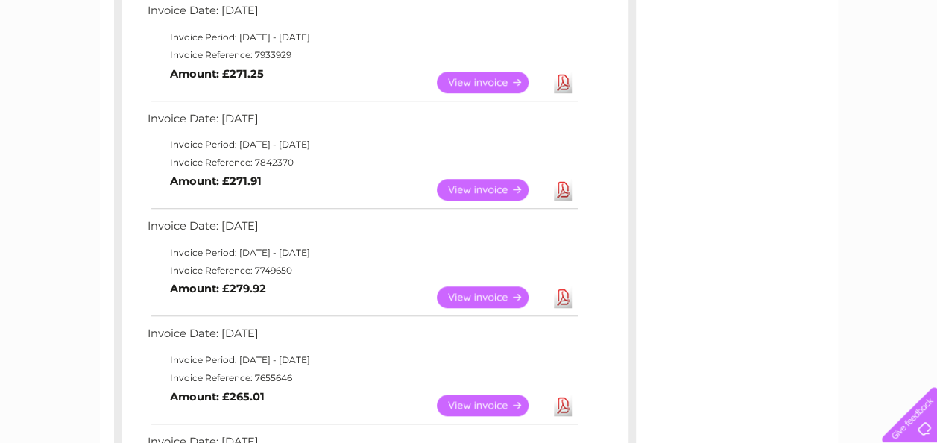
click at [560, 303] on link "Download" at bounding box center [563, 297] width 19 height 22
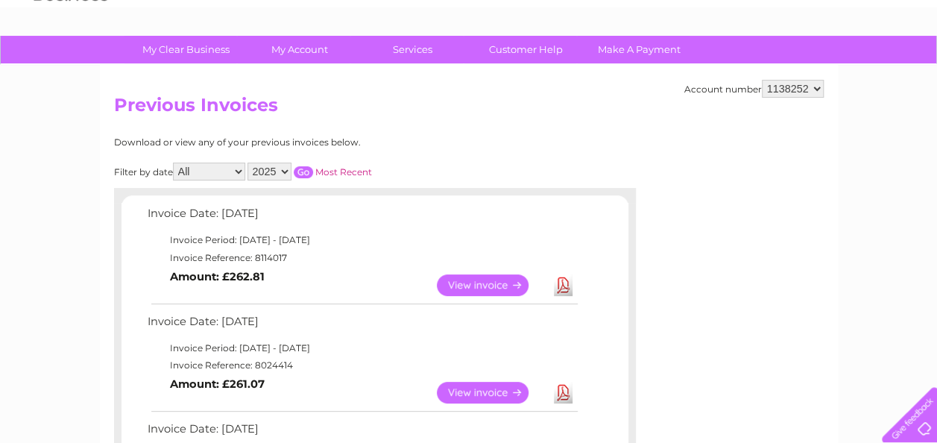
scroll to position [0, 0]
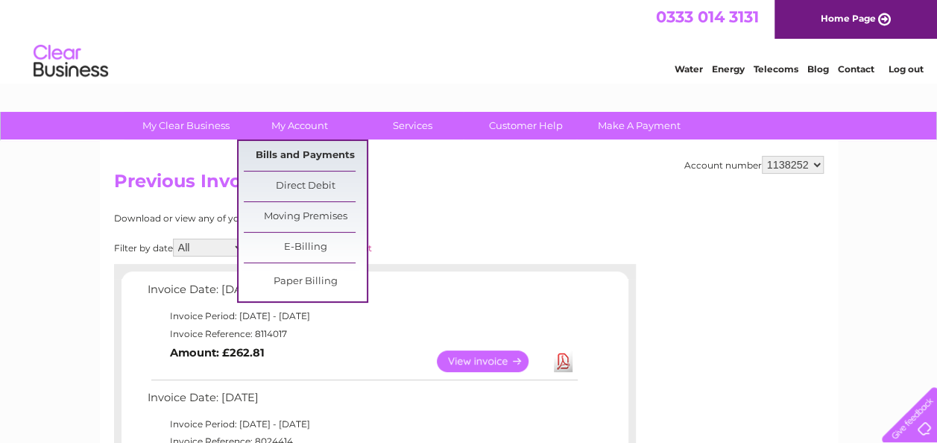
click at [324, 156] on link "Bills and Payments" at bounding box center [305, 156] width 123 height 30
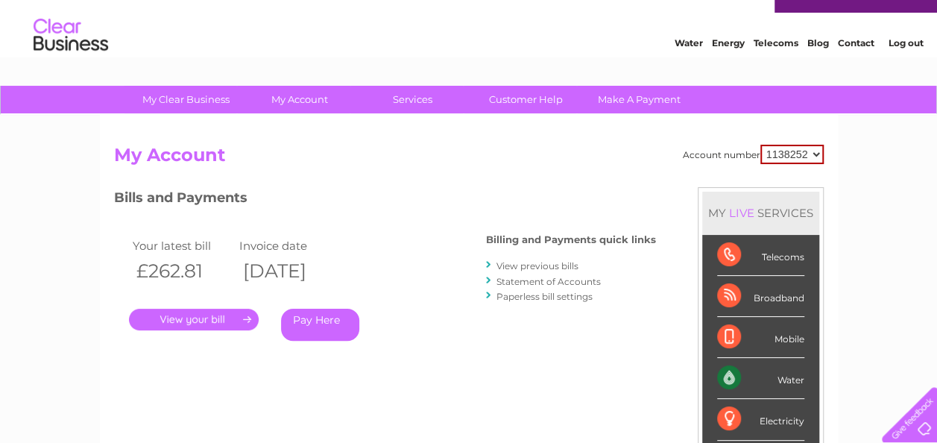
scroll to position [75, 0]
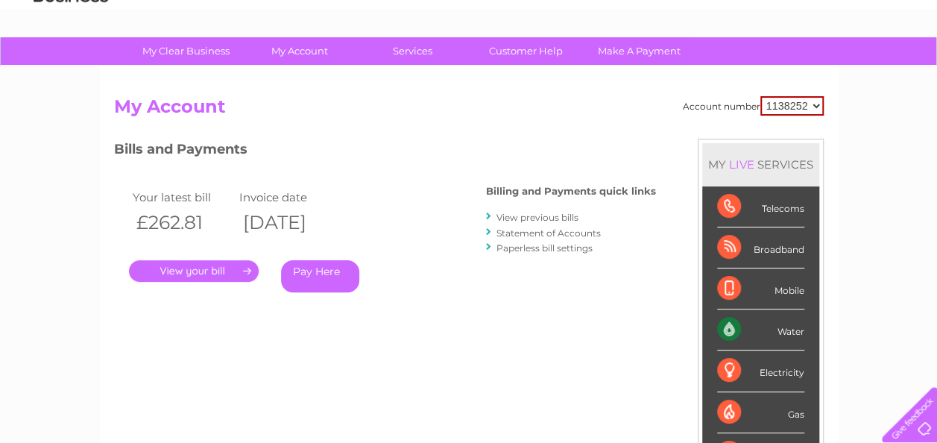
click at [552, 236] on link "Statement of Accounts" at bounding box center [549, 232] width 104 height 11
